Goal: Information Seeking & Learning: Learn about a topic

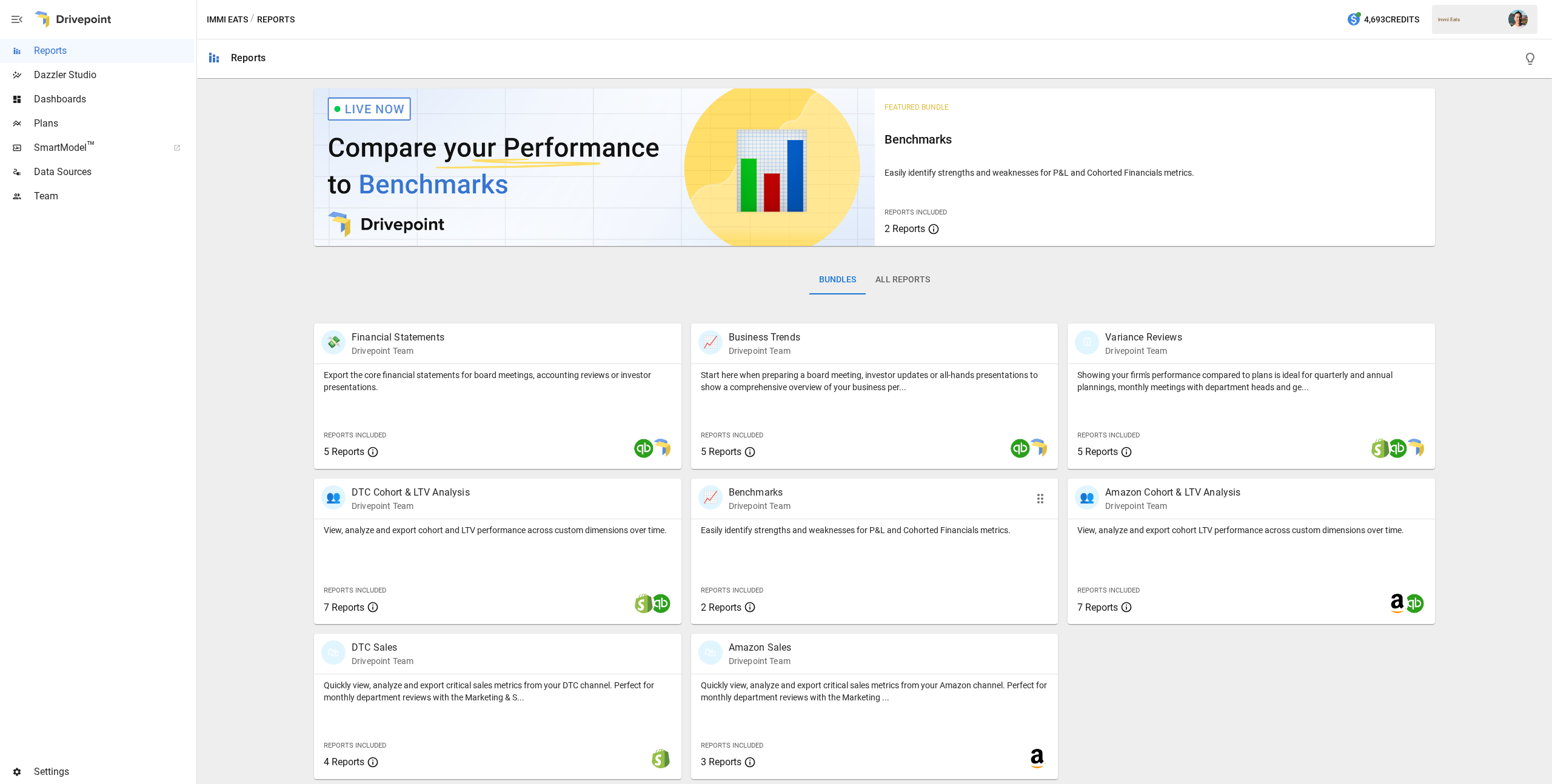
click at [811, 526] on p "Easily identify strengths and weaknesses for P&L and Cohorted Financials metric…" at bounding box center [874, 531] width 348 height 12
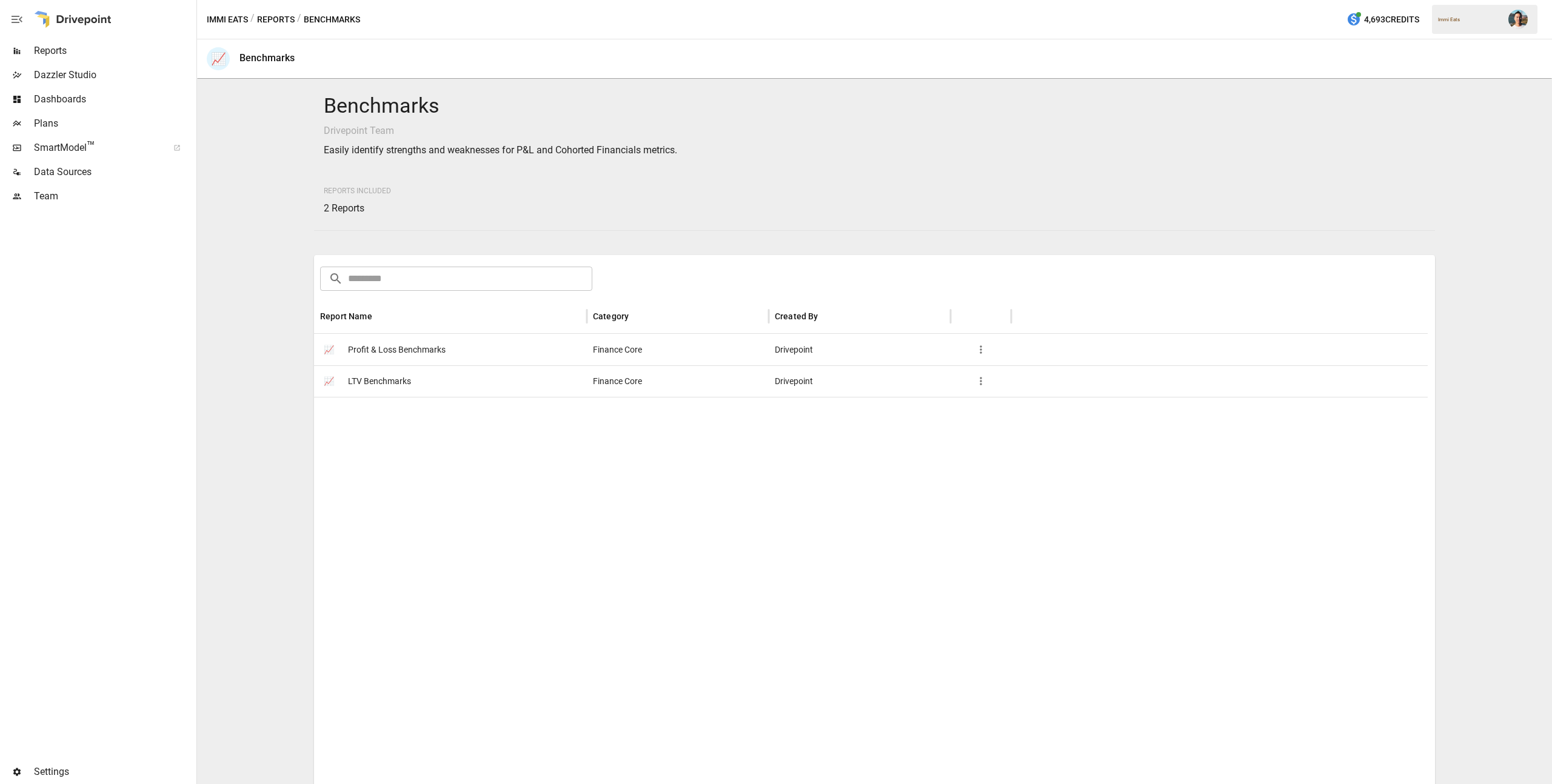
click at [407, 352] on span "Profit & Loss Benchmarks" at bounding box center [396, 350] width 98 height 31
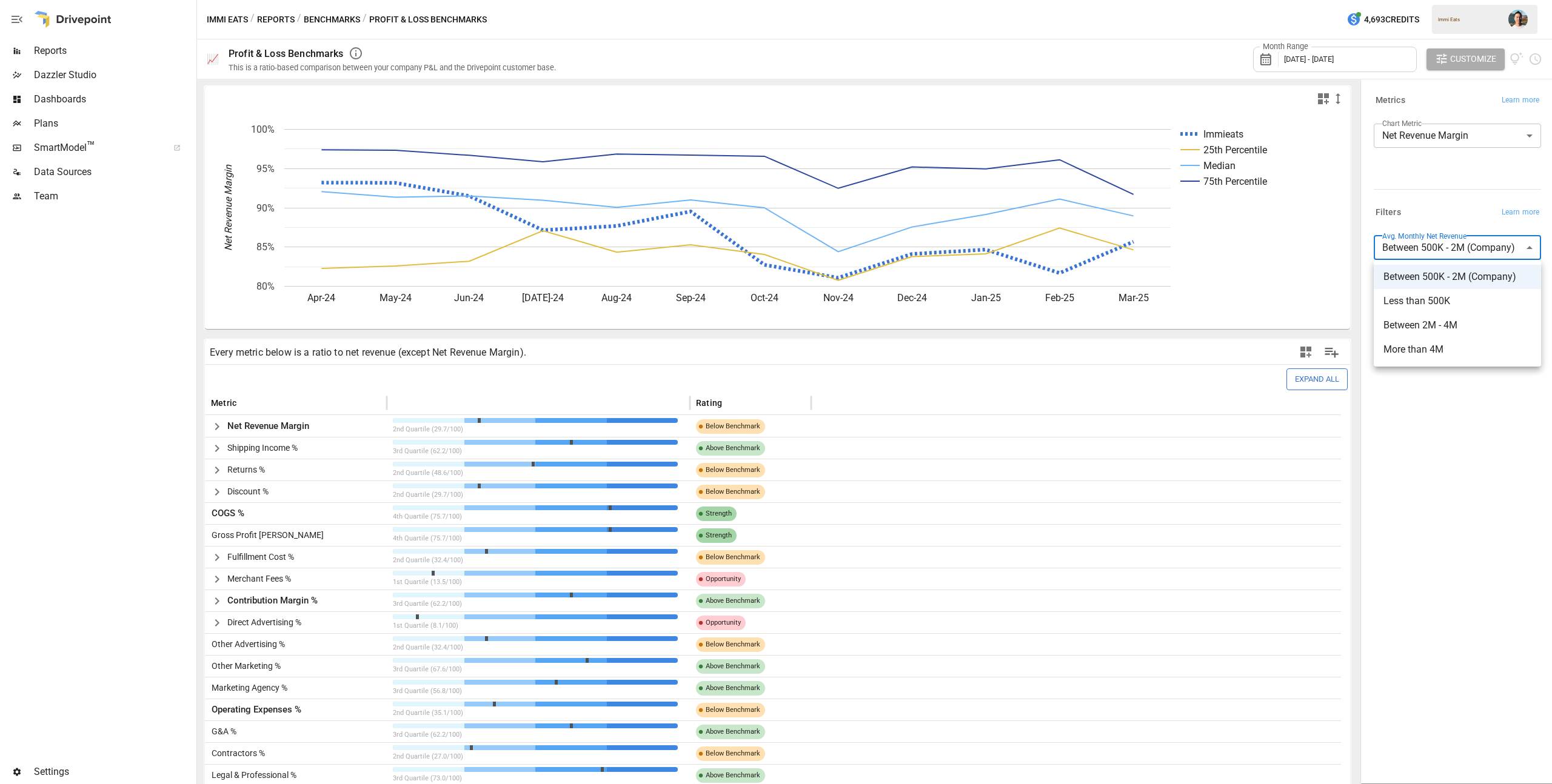
click at [1489, 0] on body "Reports Dazzler Studio Dashboards Plans SmartModel ™ Data Sources Team Settings…" at bounding box center [776, 0] width 1552 height 0
click at [1487, 456] on div at bounding box center [776, 392] width 1552 height 784
click at [1325, 57] on span "[DATE] - [DATE]" at bounding box center [1309, 59] width 49 height 9
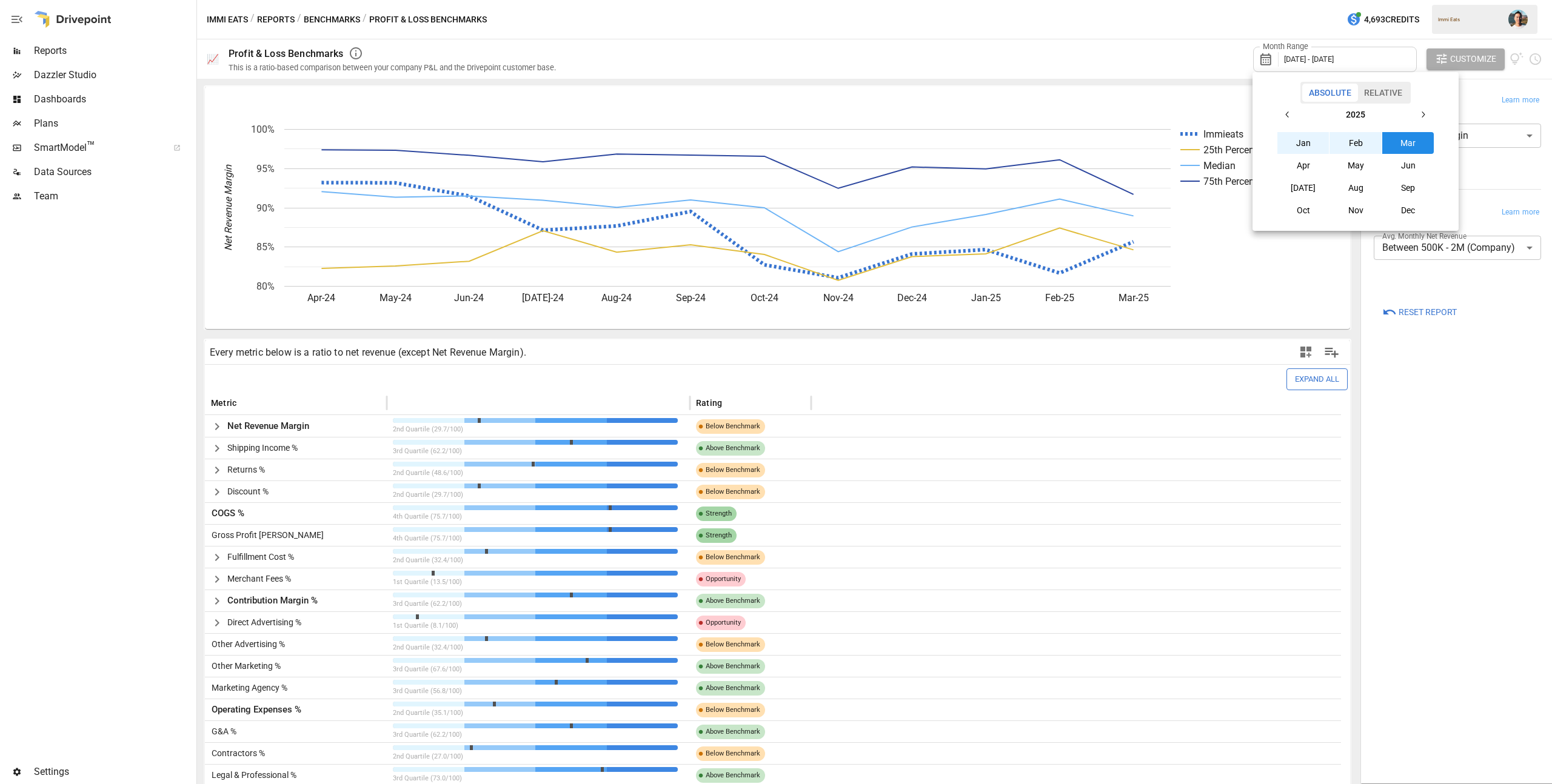
click at [1300, 140] on button "Jan" at bounding box center [1303, 143] width 52 height 22
click at [1426, 115] on icon "button" at bounding box center [1423, 115] width 9 height 9
click at [1290, 120] on button "button" at bounding box center [1288, 115] width 22 height 22
click at [1309, 185] on button "[DATE]" at bounding box center [1303, 188] width 52 height 22
click at [1085, 54] on div at bounding box center [776, 392] width 1552 height 784
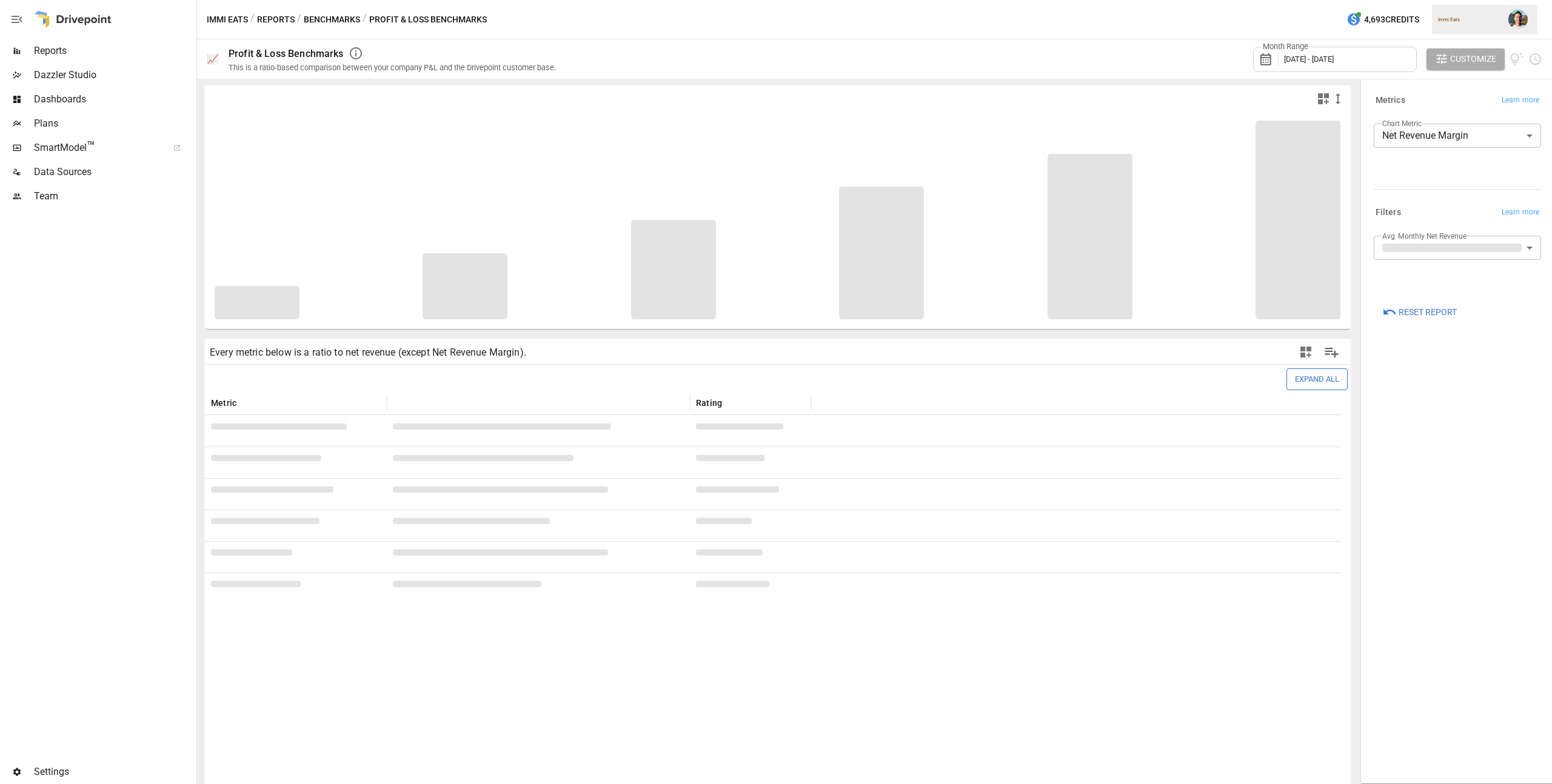
click at [1418, 0] on body "Reports Dazzler Studio Dashboards Plans SmartModel ™ Data Sources Team Settings…" at bounding box center [776, 0] width 1552 height 0
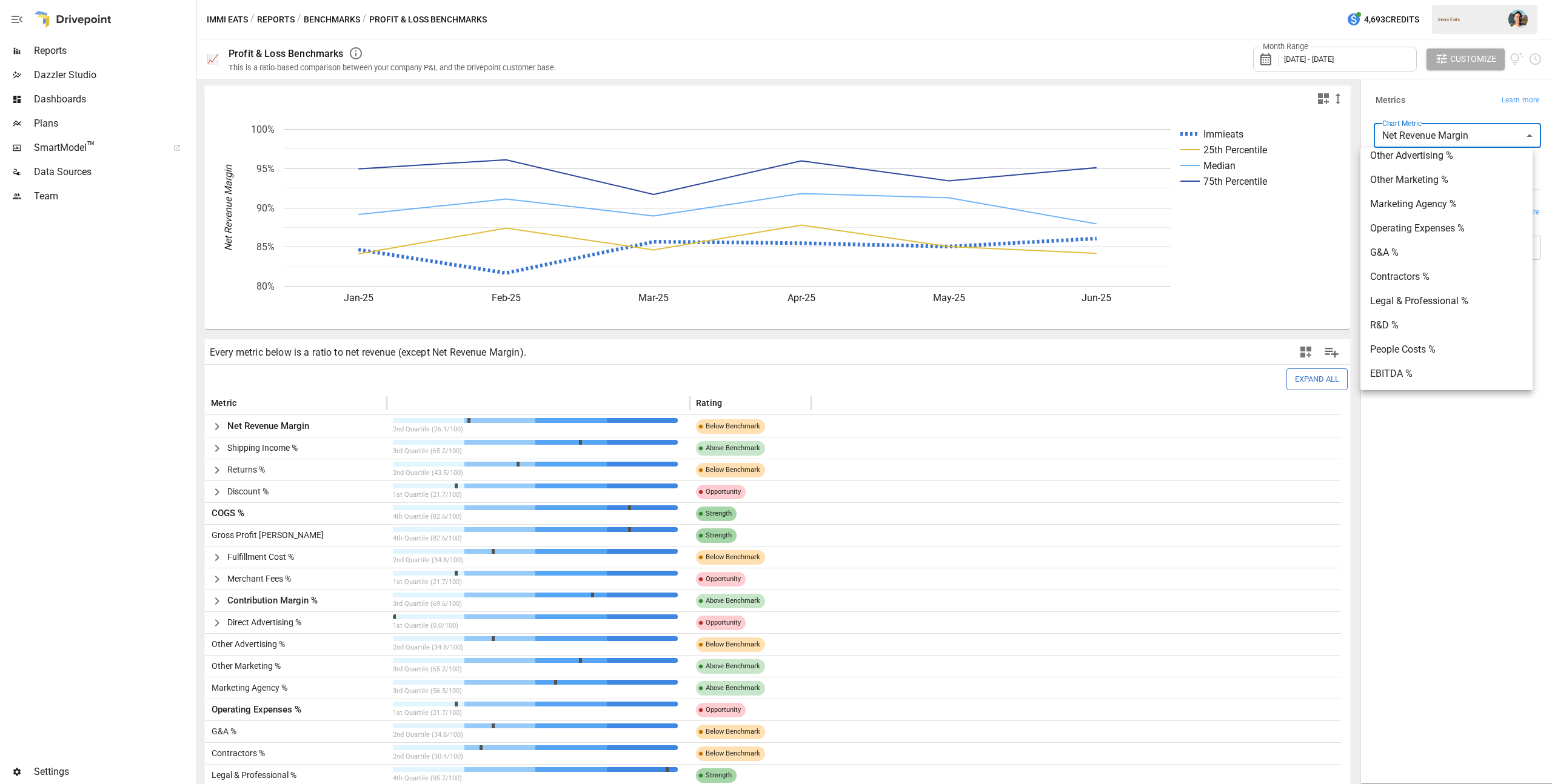
scroll to position [1028, 0]
click at [1448, 233] on span "Operating Expenses %" at bounding box center [1446, 228] width 152 height 14
type input "**********"
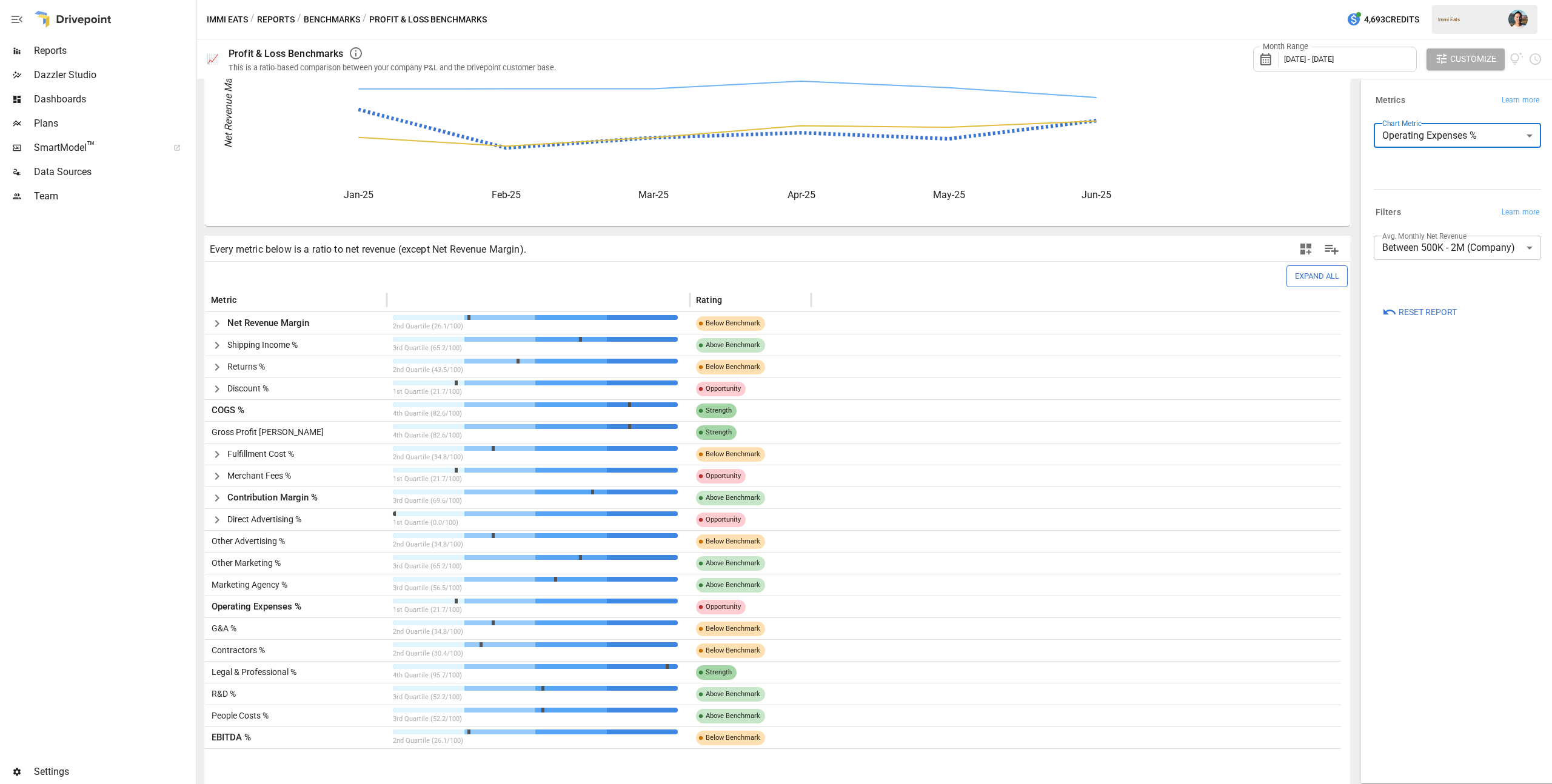
scroll to position [133, 0]
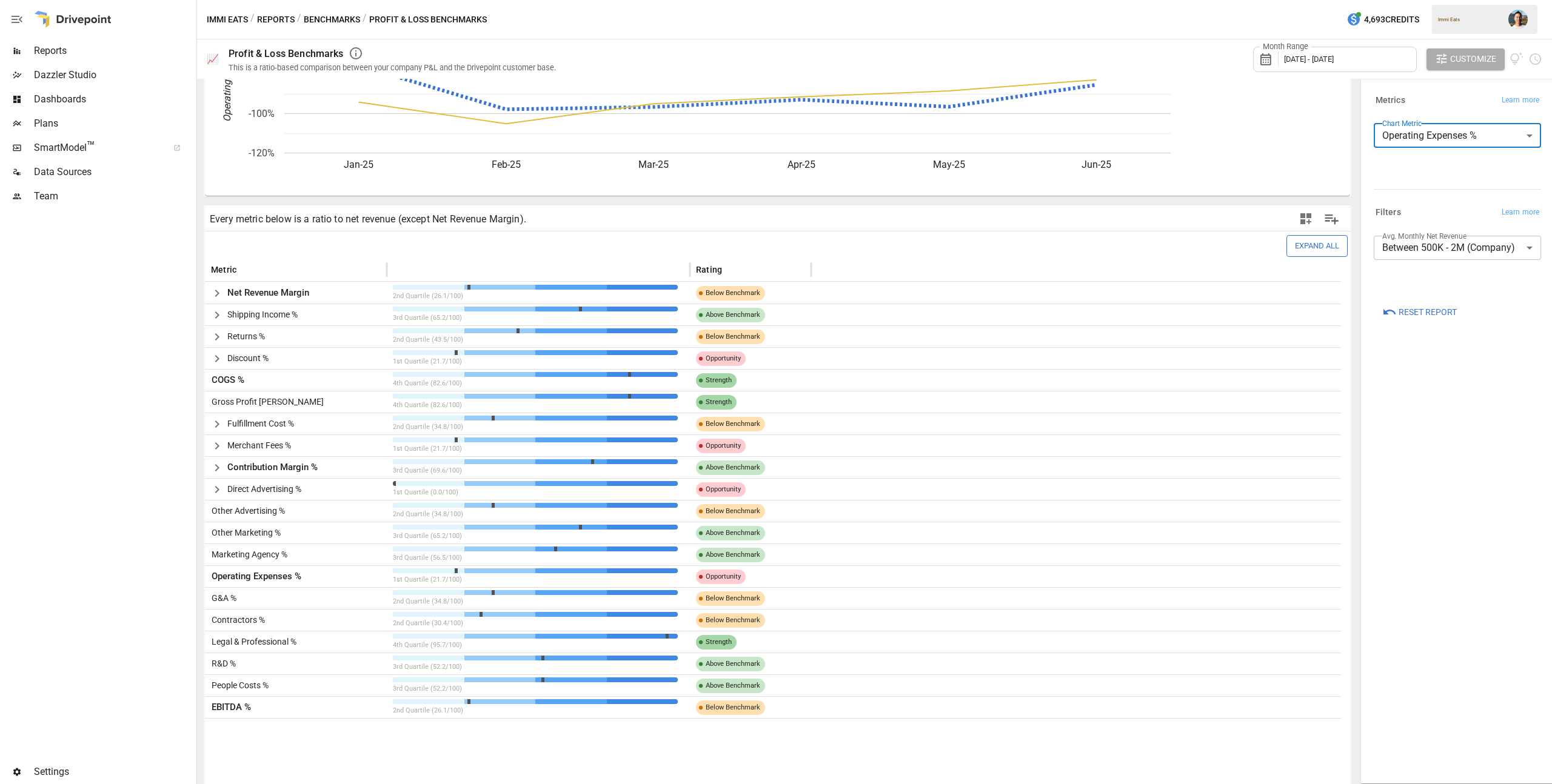
click at [1461, 0] on body "Reports Dazzler Studio Dashboards Plans SmartModel ™ Data Sources Team Settings…" at bounding box center [776, 0] width 1552 height 0
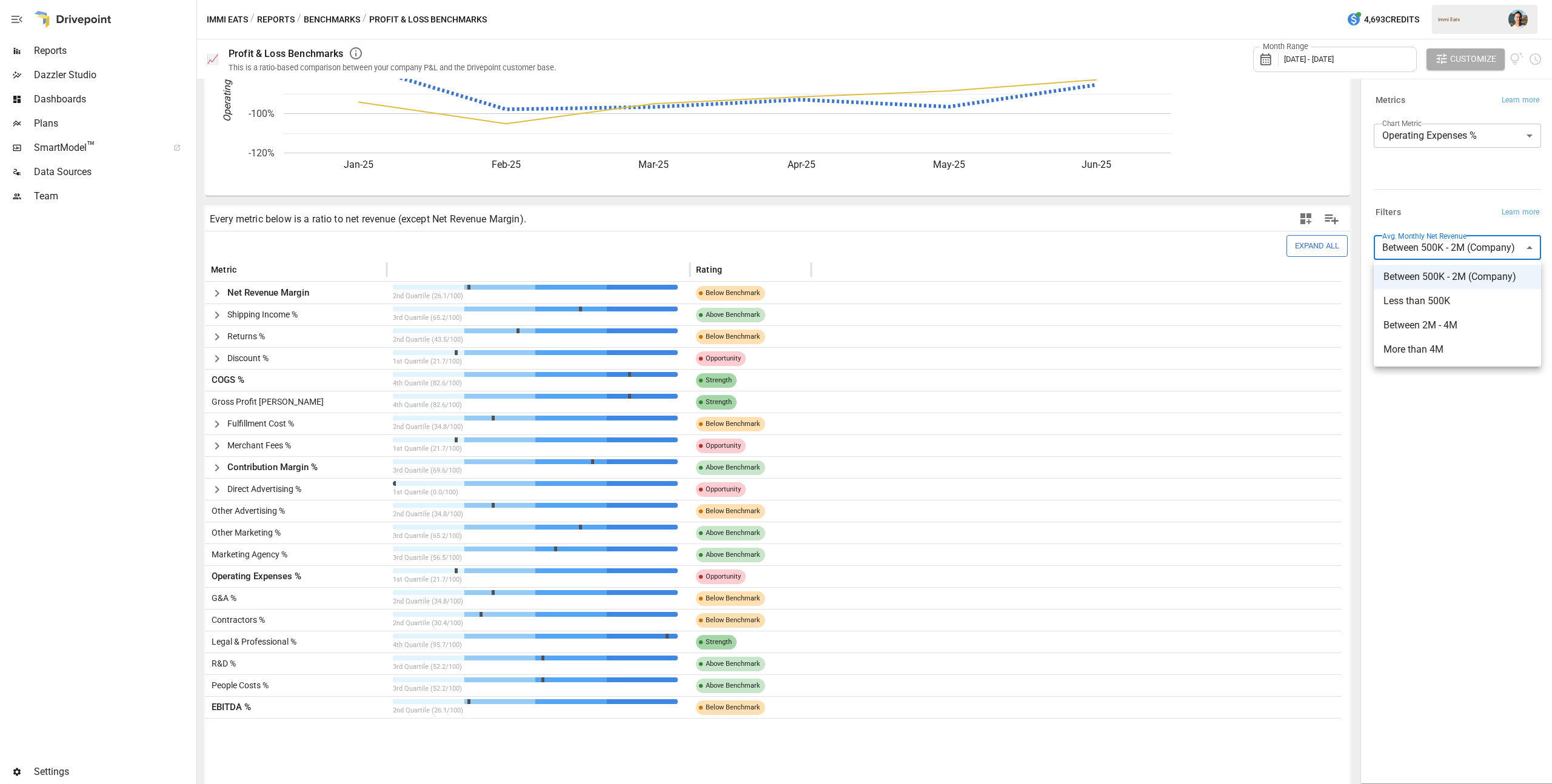
click at [81, 531] on div at bounding box center [776, 392] width 1552 height 784
click at [1422, 0] on body "Reports Dazzler Studio Dashboards Plans SmartModel ™ Data Sources Team Settings…" at bounding box center [776, 0] width 1552 height 0
click at [60, 434] on div at bounding box center [776, 392] width 1552 height 784
